Goal: Check status: Check status

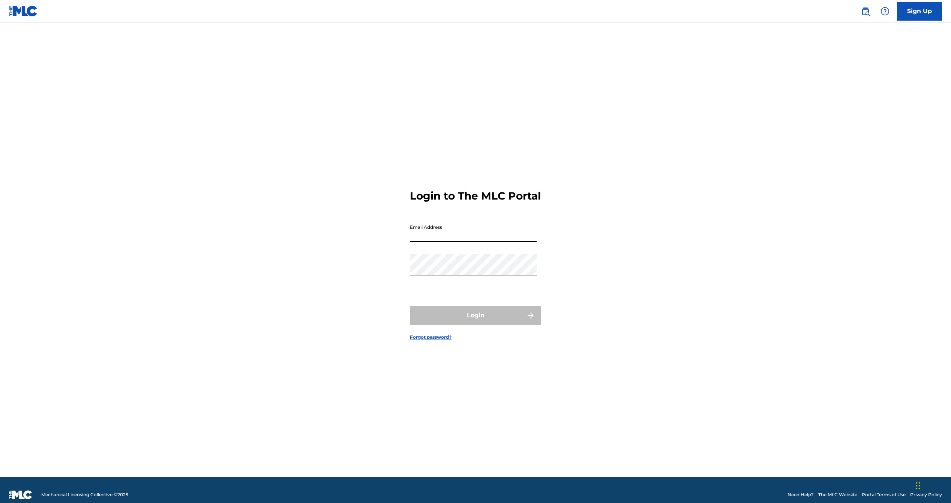
click at [459, 242] on input "Email Address" at bounding box center [473, 231] width 127 height 21
type input "[EMAIL_ADDRESS][DOMAIN_NAME]"
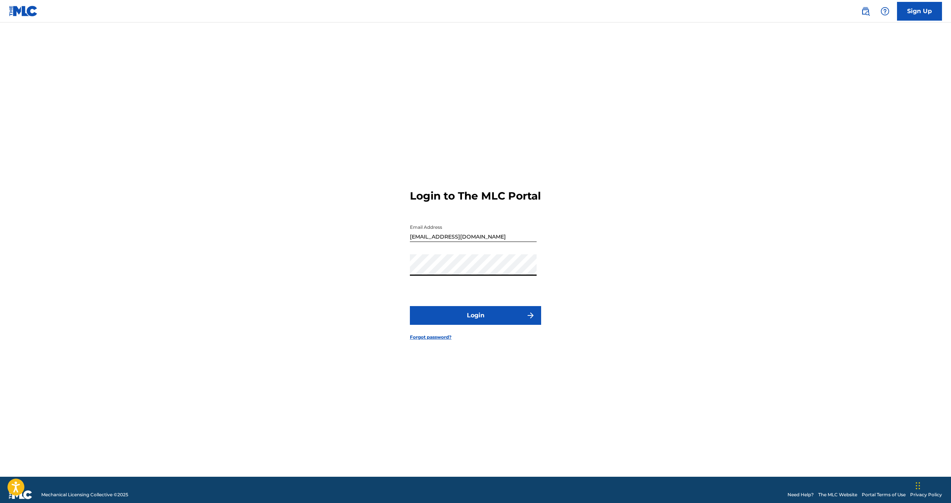
click at [410, 306] on button "Login" at bounding box center [475, 315] width 131 height 19
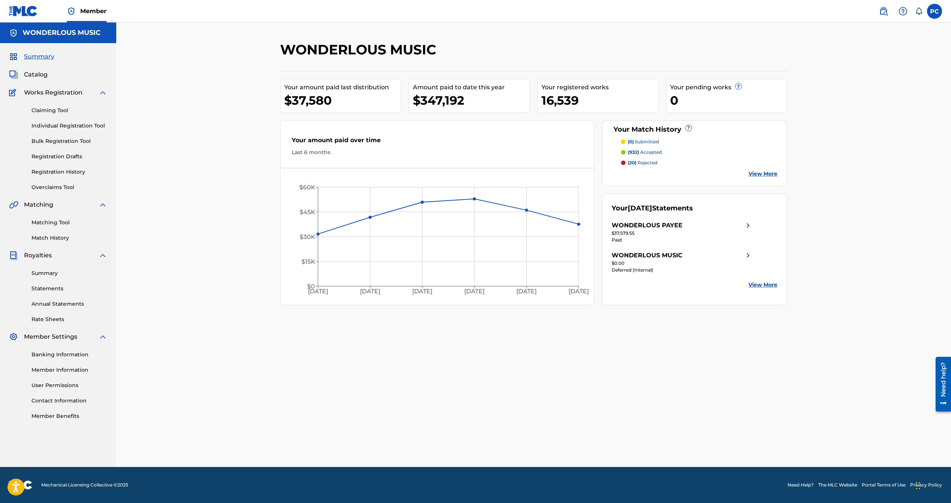
click at [54, 171] on link "Registration History" at bounding box center [70, 172] width 76 height 8
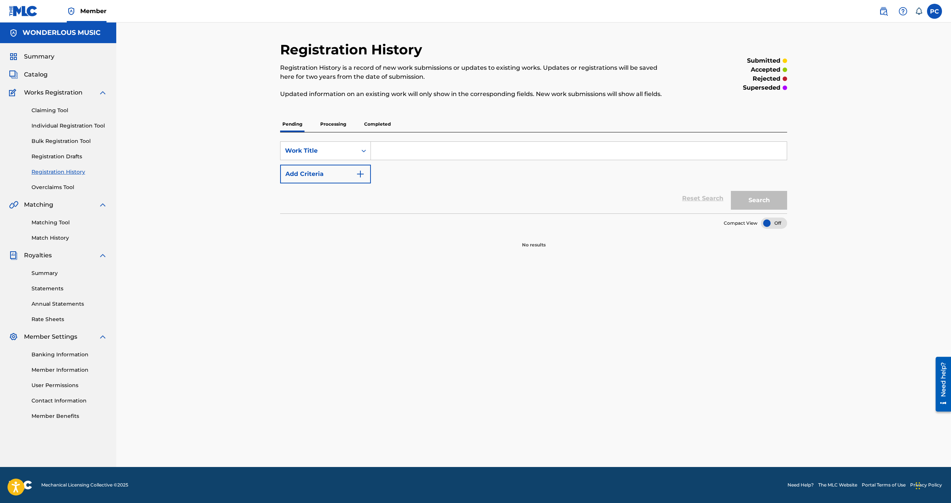
click at [324, 126] on p "Processing" at bounding box center [333, 124] width 30 height 16
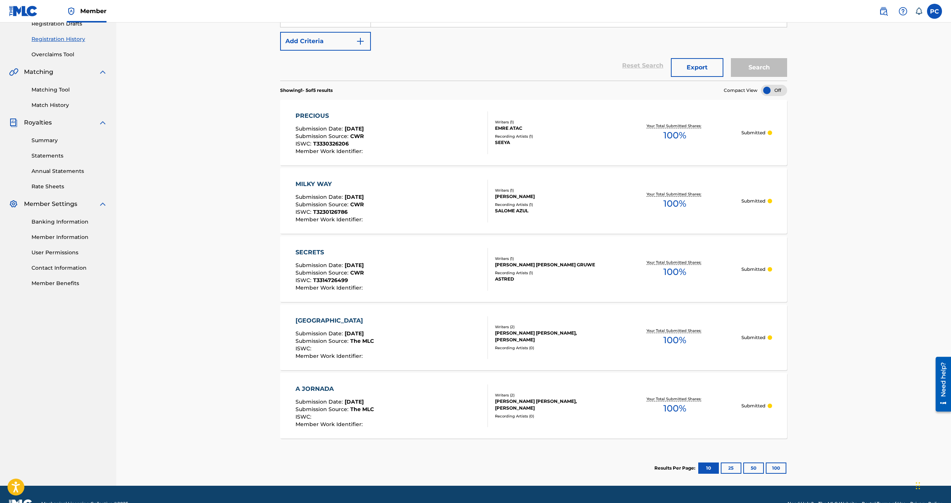
scroll to position [151, 0]
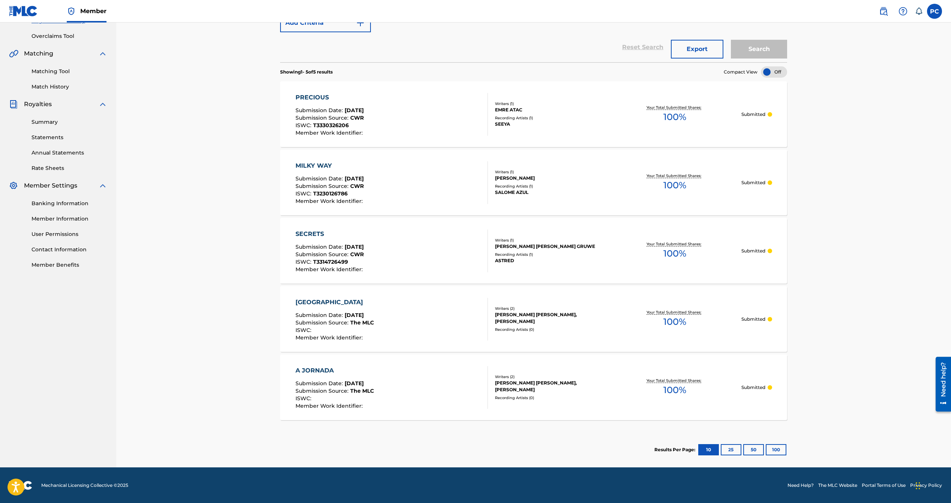
click at [674, 323] on span "100 %" at bounding box center [675, 322] width 23 height 14
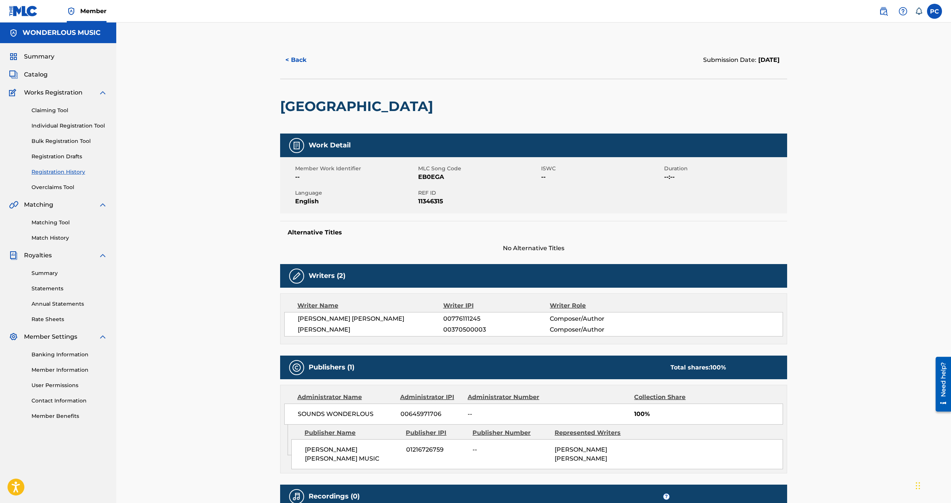
click at [291, 56] on button "< Back" at bounding box center [302, 60] width 45 height 19
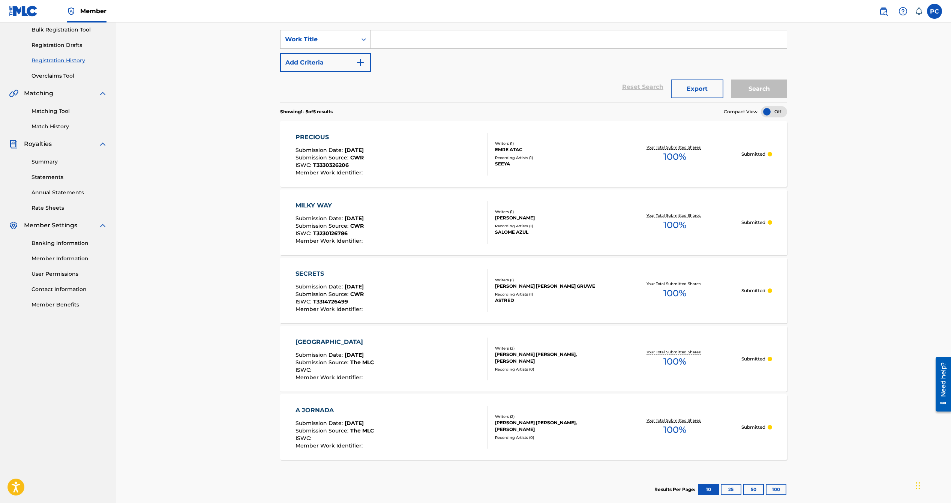
scroll to position [151, 0]
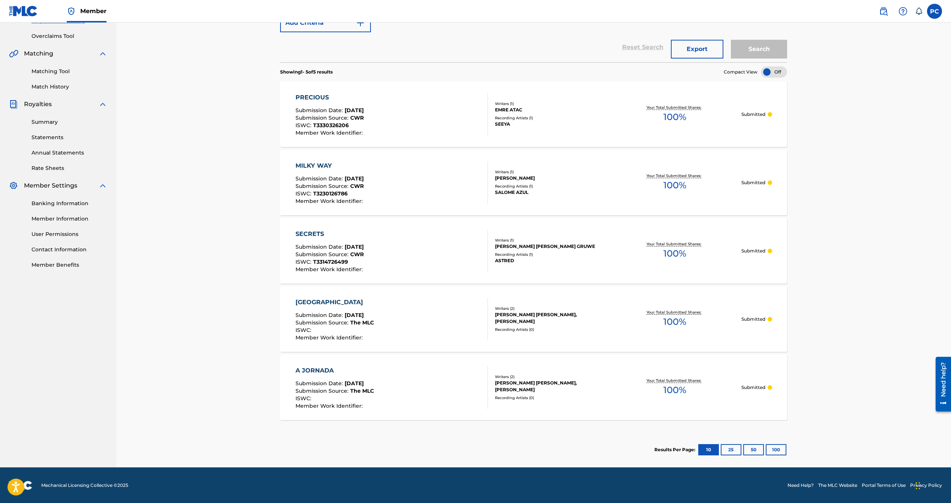
click at [667, 384] on span "100 %" at bounding box center [675, 390] width 23 height 14
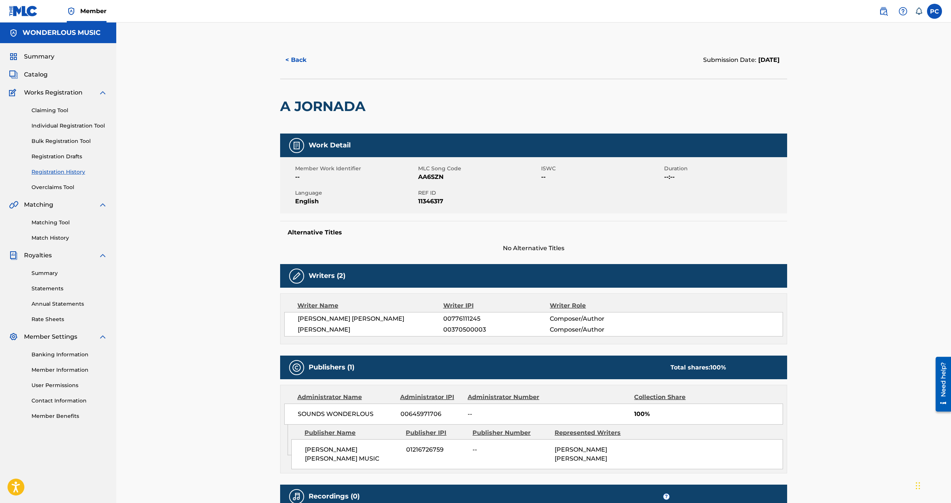
click at [40, 74] on span "Catalog" at bounding box center [36, 74] width 24 height 9
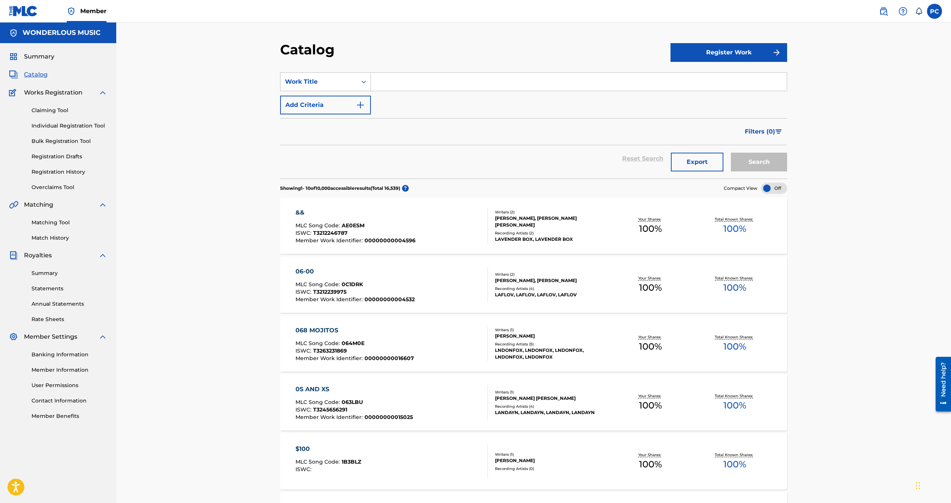
click at [428, 85] on input "Search Form" at bounding box center [579, 82] width 416 height 18
click at [731, 153] on button "Search" at bounding box center [759, 162] width 56 height 19
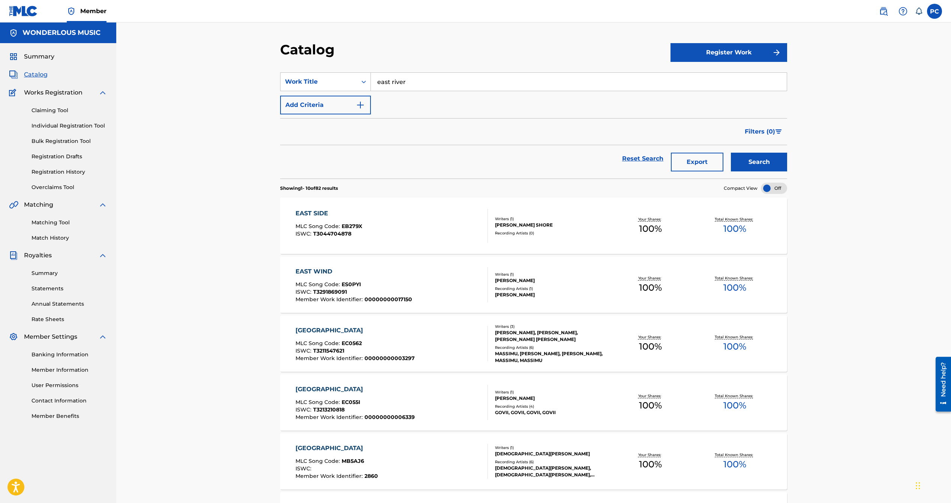
drag, startPoint x: 401, startPoint y: 80, endPoint x: 344, endPoint y: 69, distance: 58.0
click at [345, 69] on section "SearchWithCriteriacc8d1b9e-61ac-4a79-a2c4-bf2682f9f7a6 Work Title east river Ad…" at bounding box center [533, 120] width 507 height 115
type input "a jornada"
click at [731, 153] on button "Search" at bounding box center [759, 162] width 56 height 19
